Goal: Navigation & Orientation: Find specific page/section

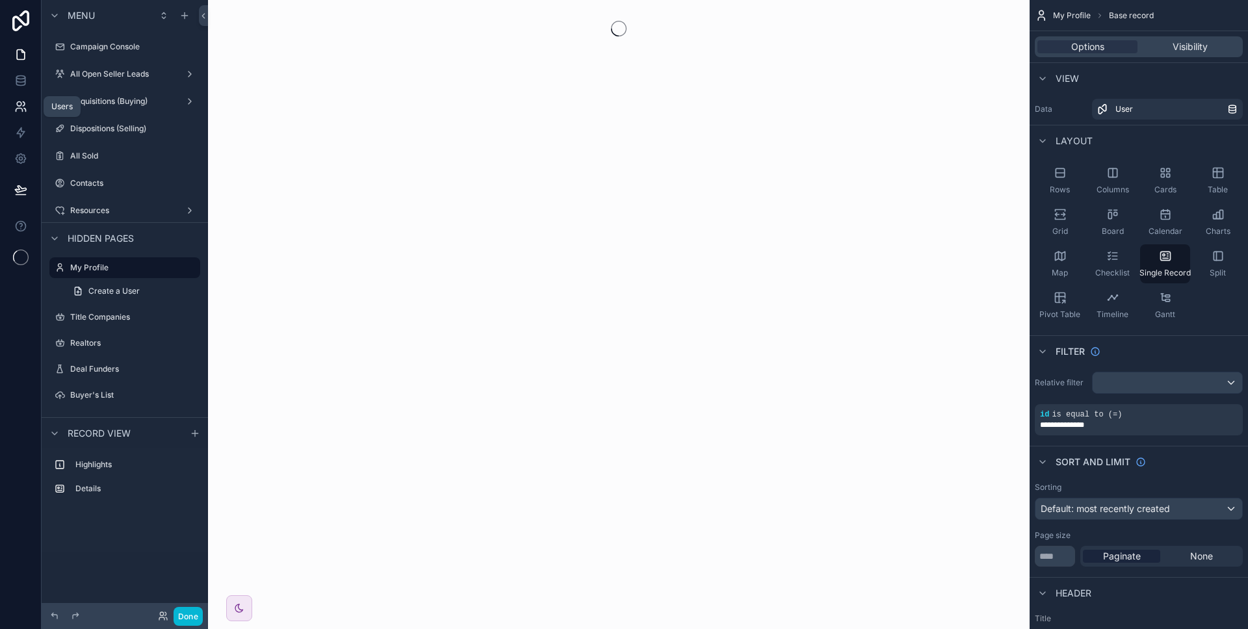
click at [18, 107] on icon at bounding box center [20, 106] width 13 height 13
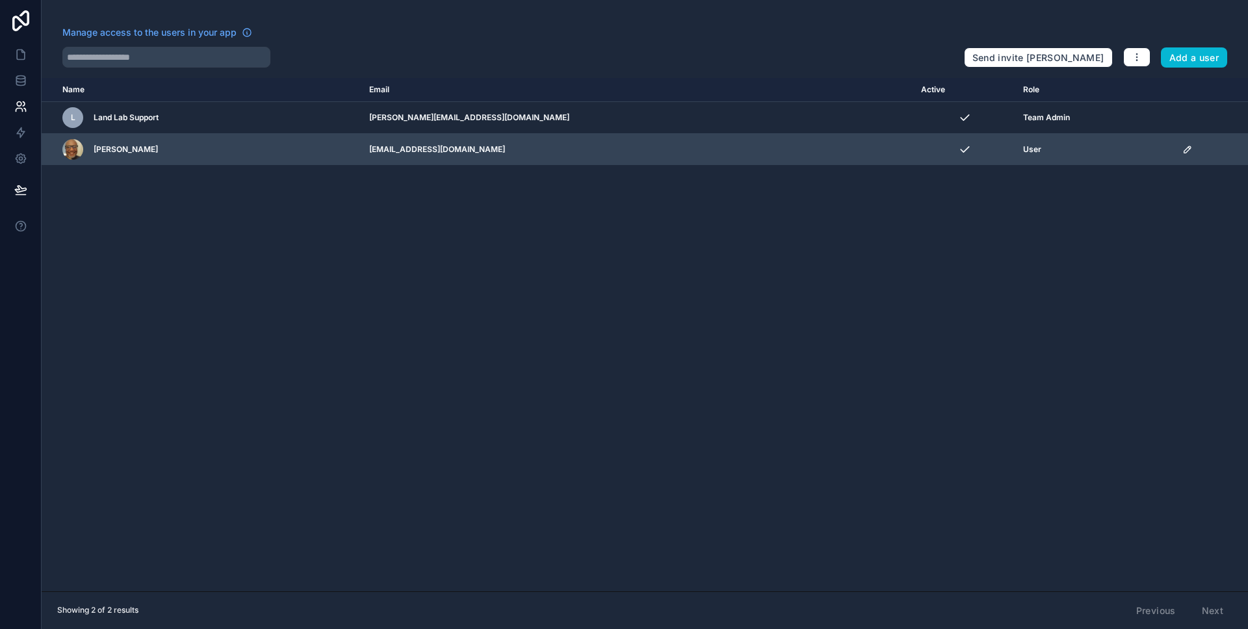
click at [1183, 150] on icon "scrollable content" at bounding box center [1188, 149] width 10 height 10
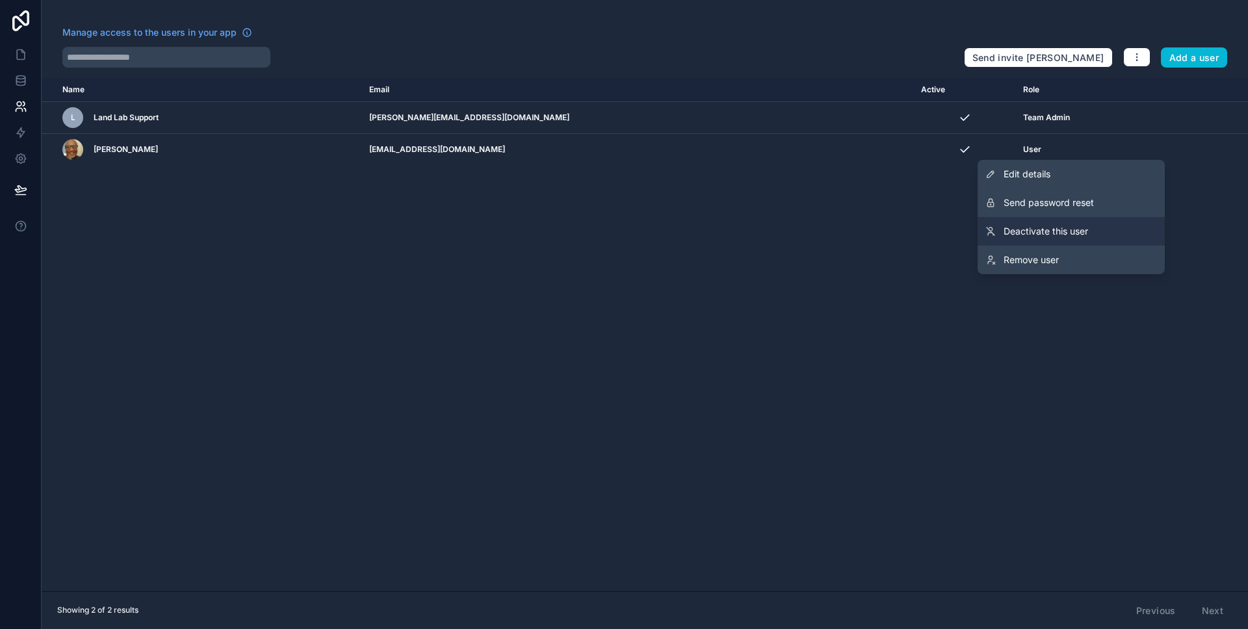
click at [1057, 234] on span "Deactivate this user" at bounding box center [1046, 231] width 85 height 13
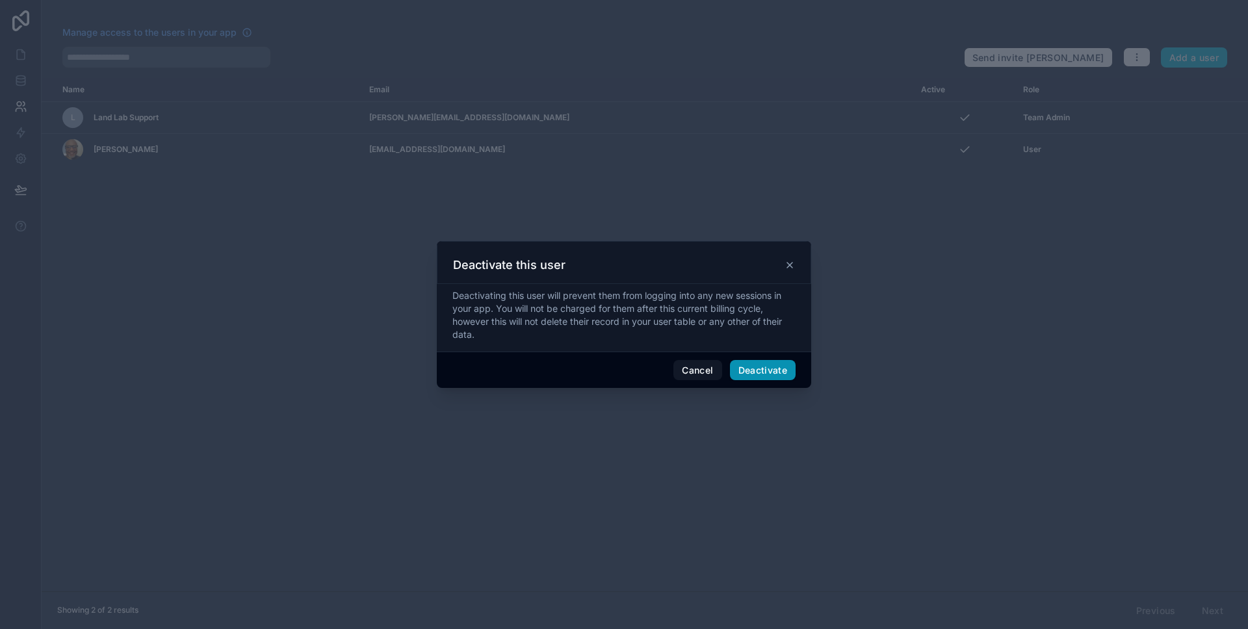
click at [773, 369] on button "Deactivate" at bounding box center [763, 370] width 66 height 21
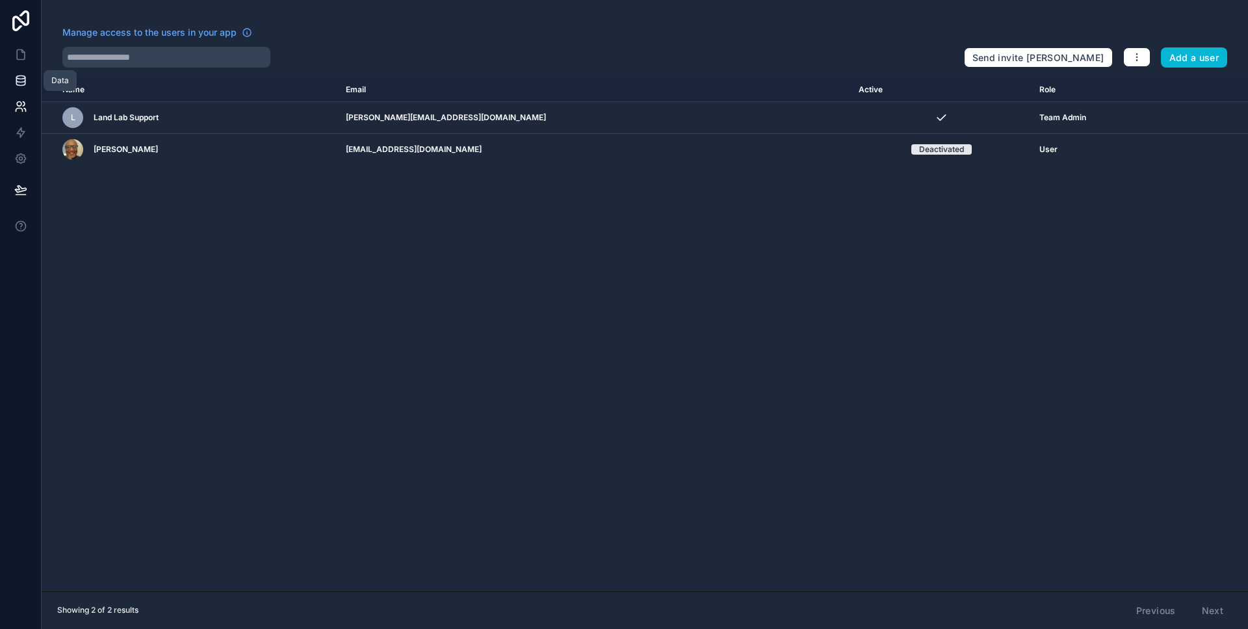
click at [22, 89] on link at bounding box center [20, 81] width 41 height 26
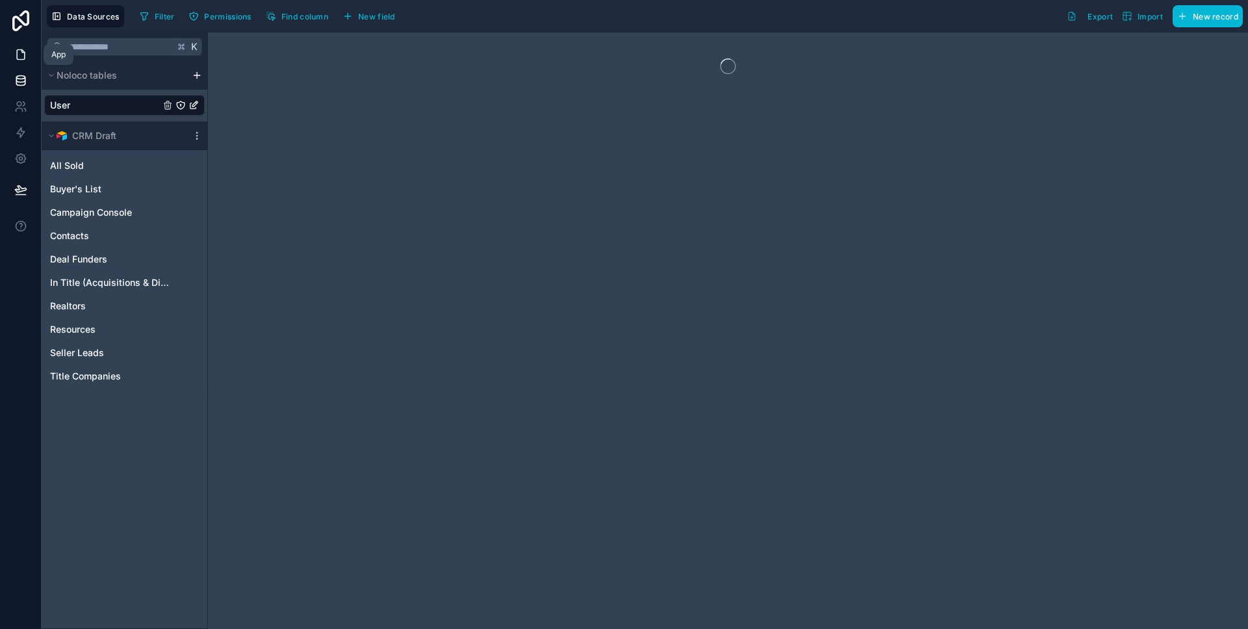
click at [20, 59] on icon at bounding box center [21, 55] width 8 height 10
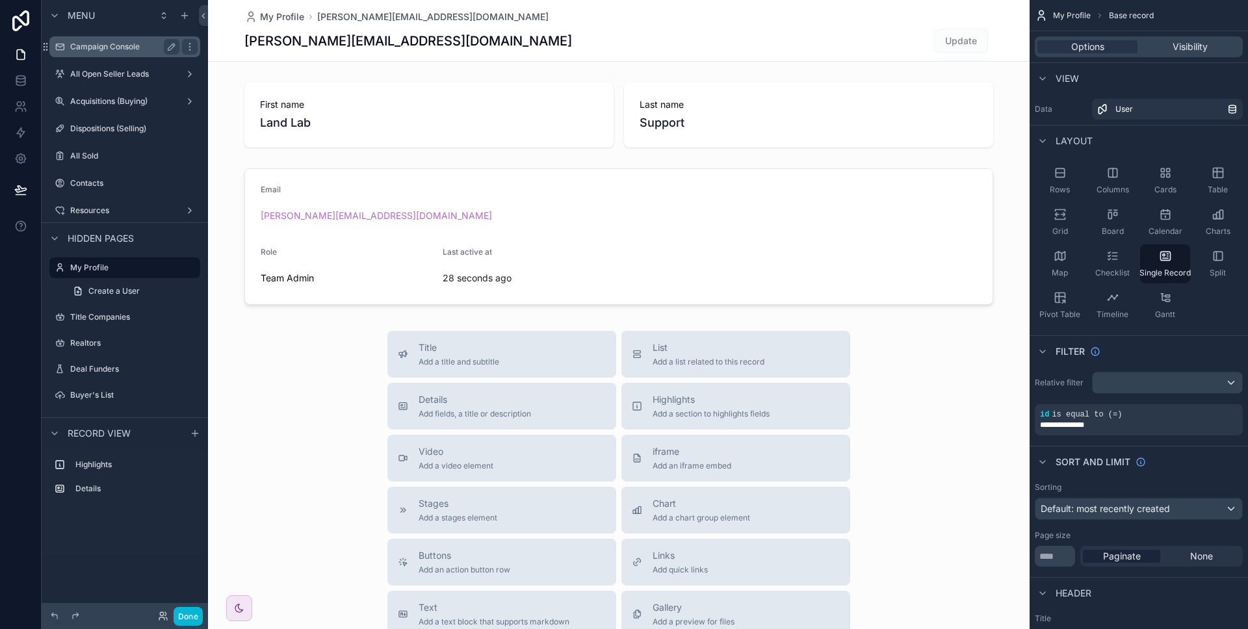
click at [121, 51] on label "Campaign Console" at bounding box center [122, 47] width 104 height 10
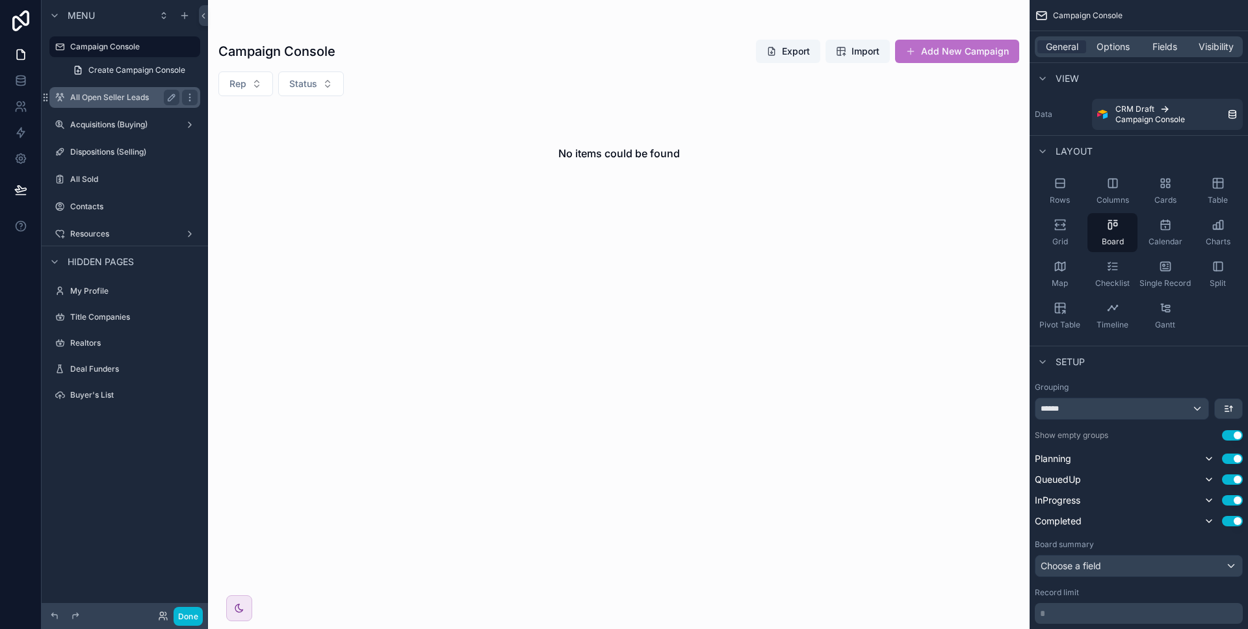
click at [104, 103] on div "All Open Seller Leads" at bounding box center [124, 98] width 109 height 16
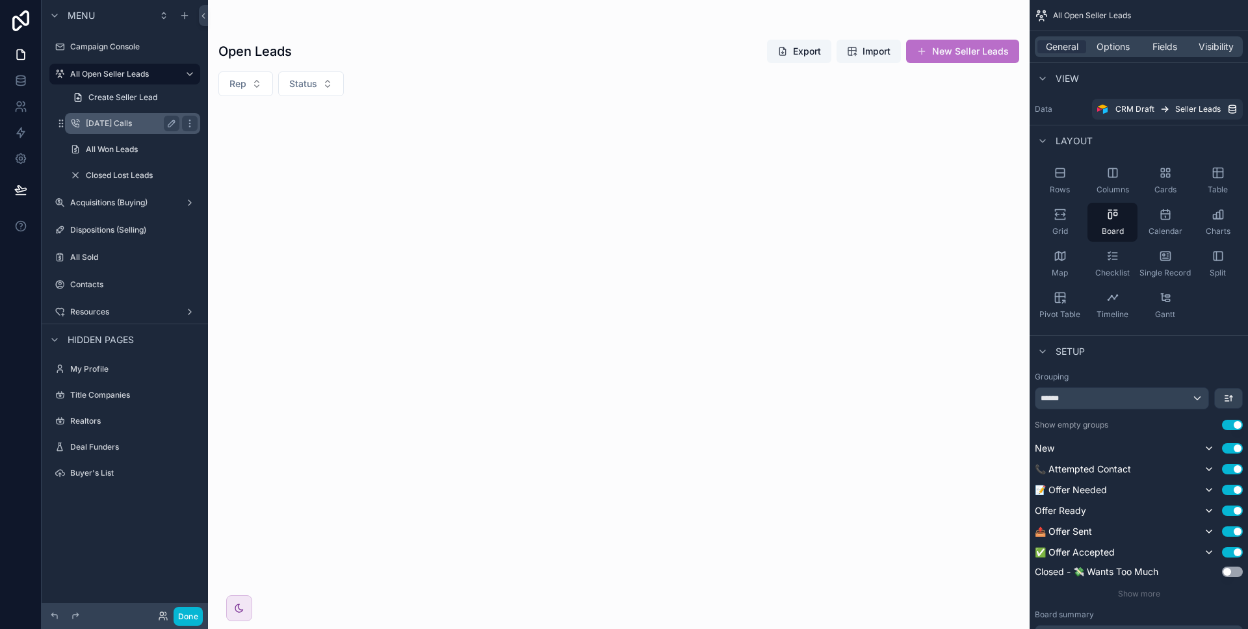
click at [123, 125] on label "[DATE] Calls" at bounding box center [130, 123] width 88 height 10
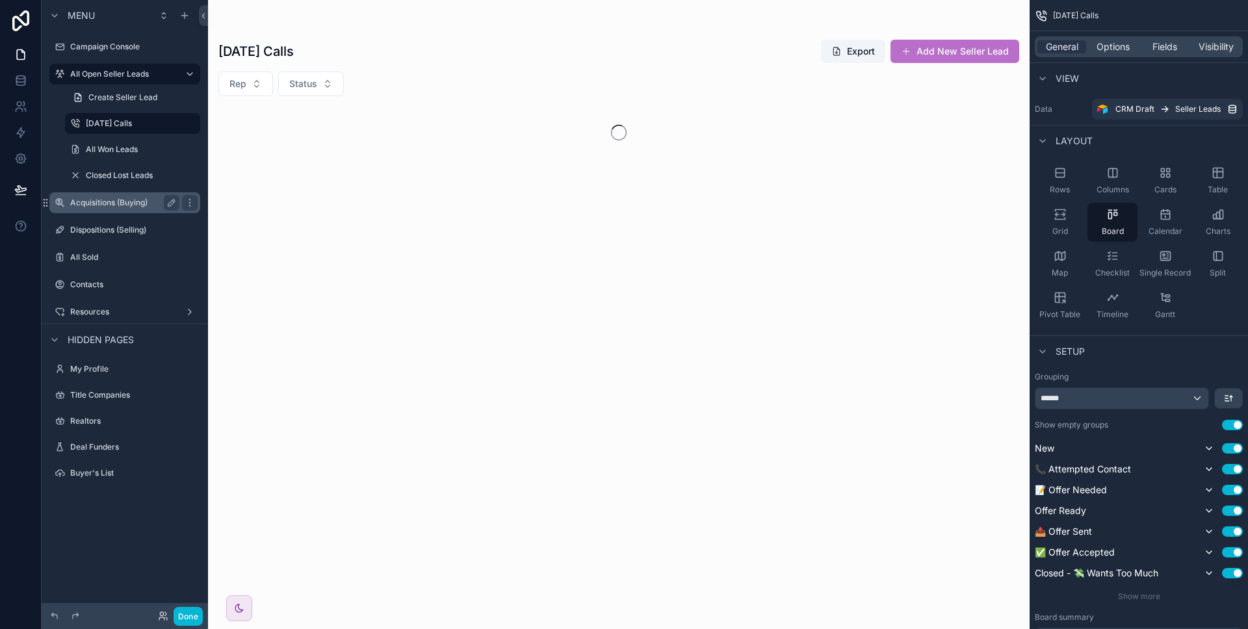
click at [112, 196] on div "Acquisitions (Buying)" at bounding box center [124, 203] width 109 height 16
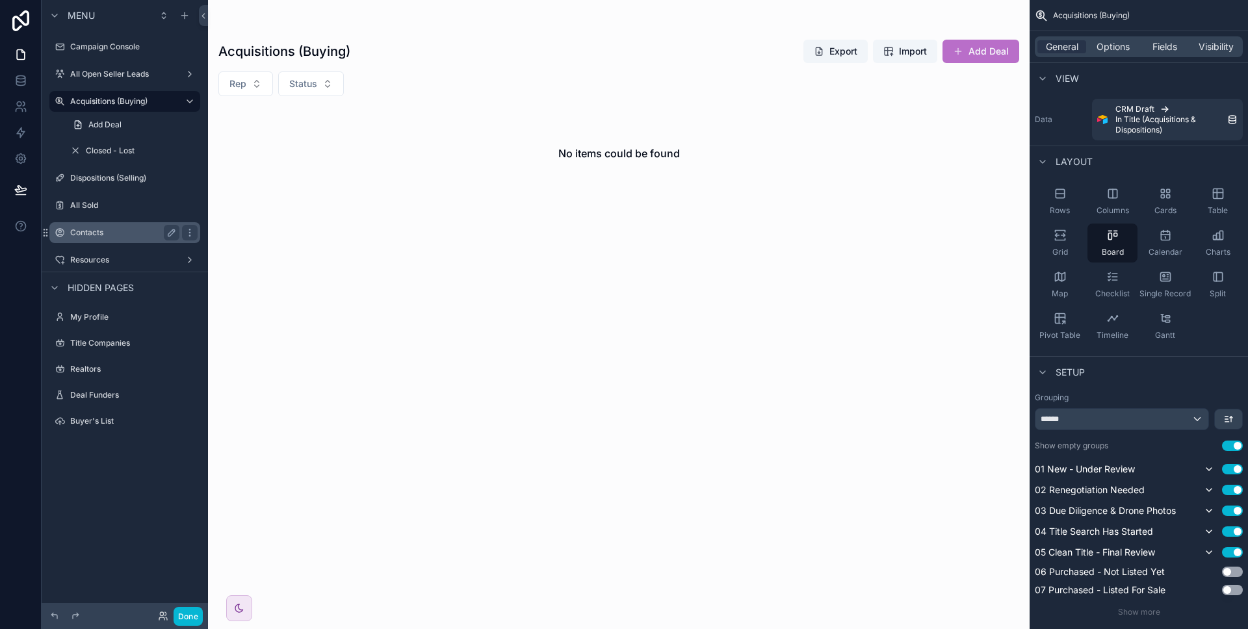
click at [98, 237] on label "Contacts" at bounding box center [122, 233] width 104 height 10
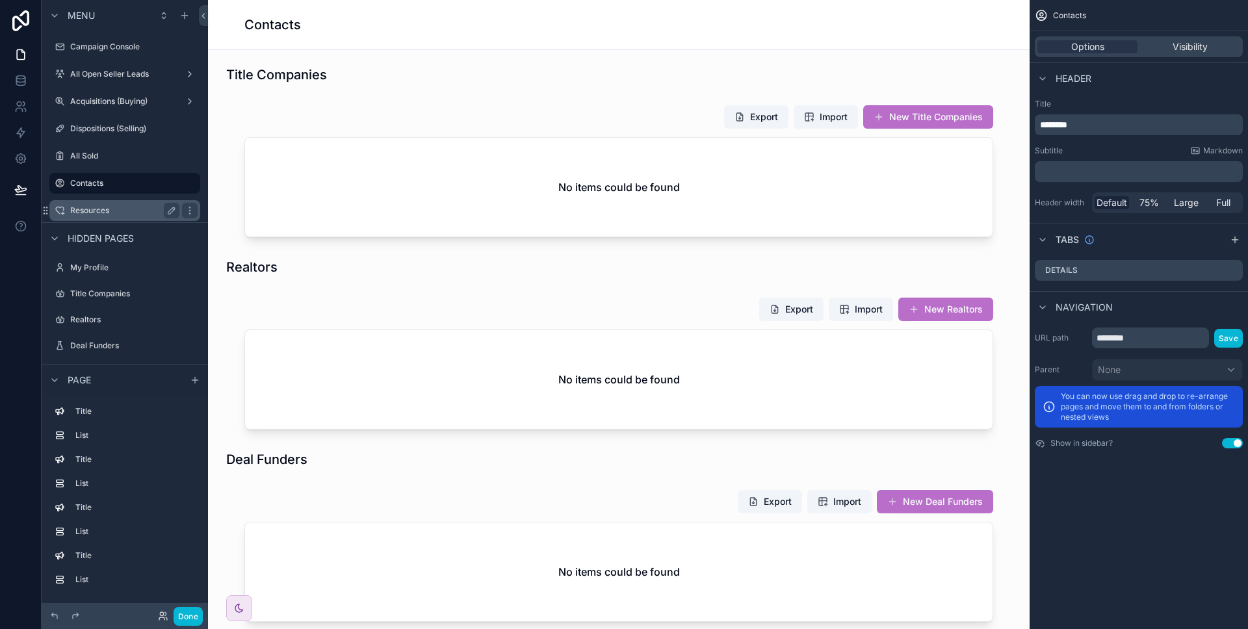
click at [92, 206] on label "Resources" at bounding box center [122, 210] width 104 height 10
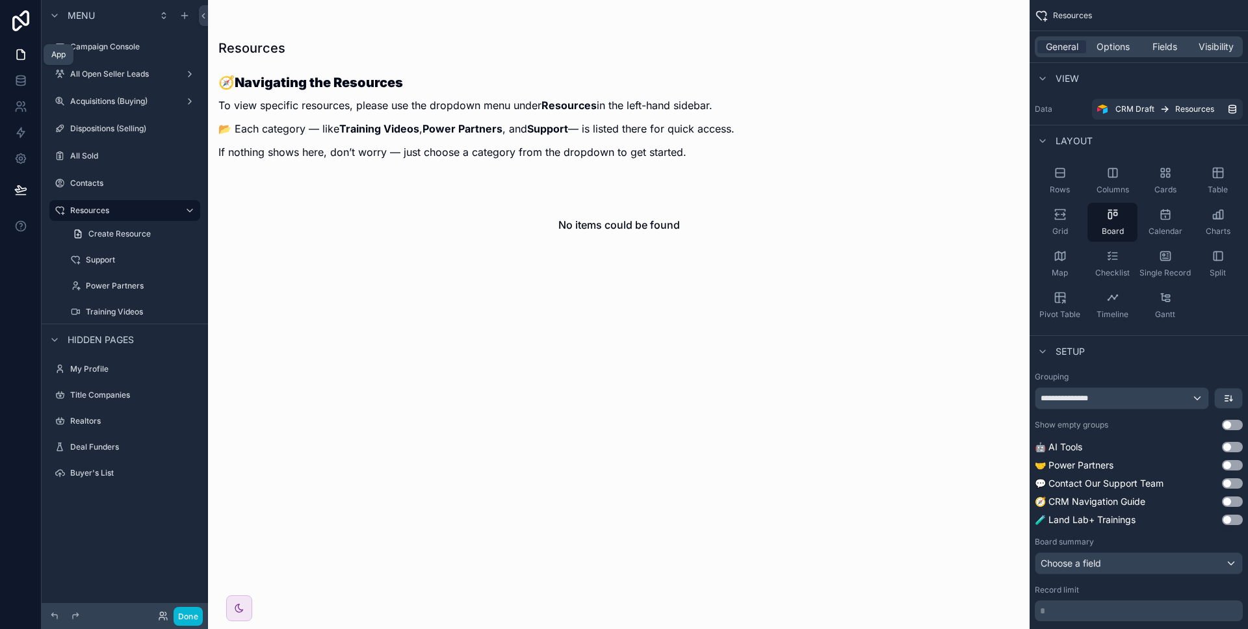
click at [20, 46] on link at bounding box center [20, 55] width 41 height 26
click at [25, 15] on icon at bounding box center [21, 20] width 26 height 21
